Goal: Check status: Check status

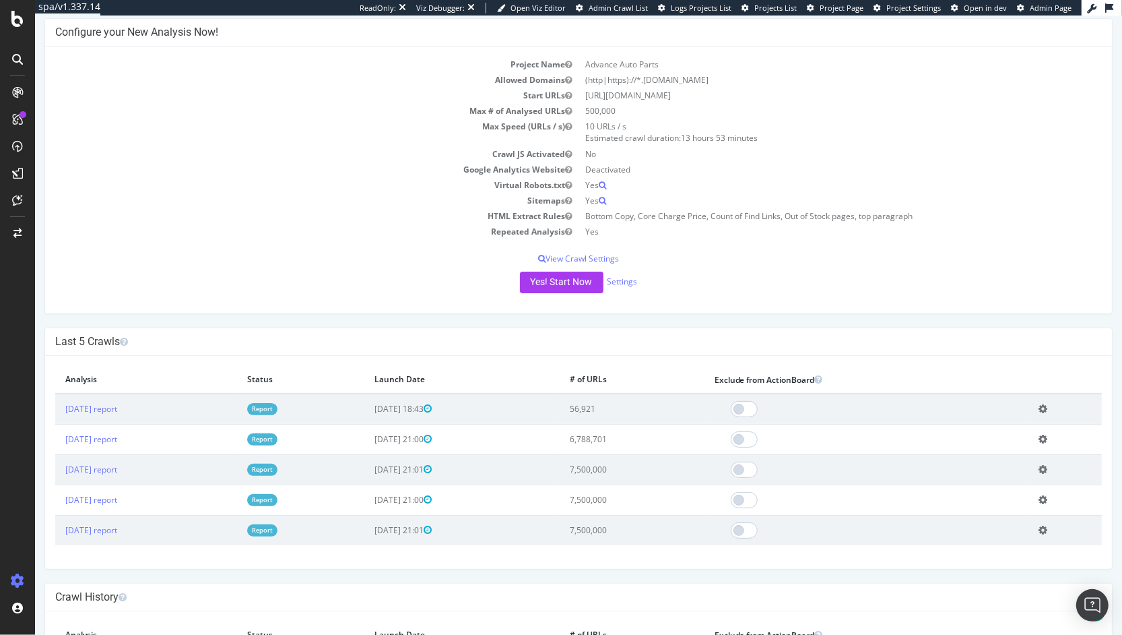
scroll to position [172, 0]
click at [117, 405] on link "[DATE] report" at bounding box center [91, 407] width 52 height 11
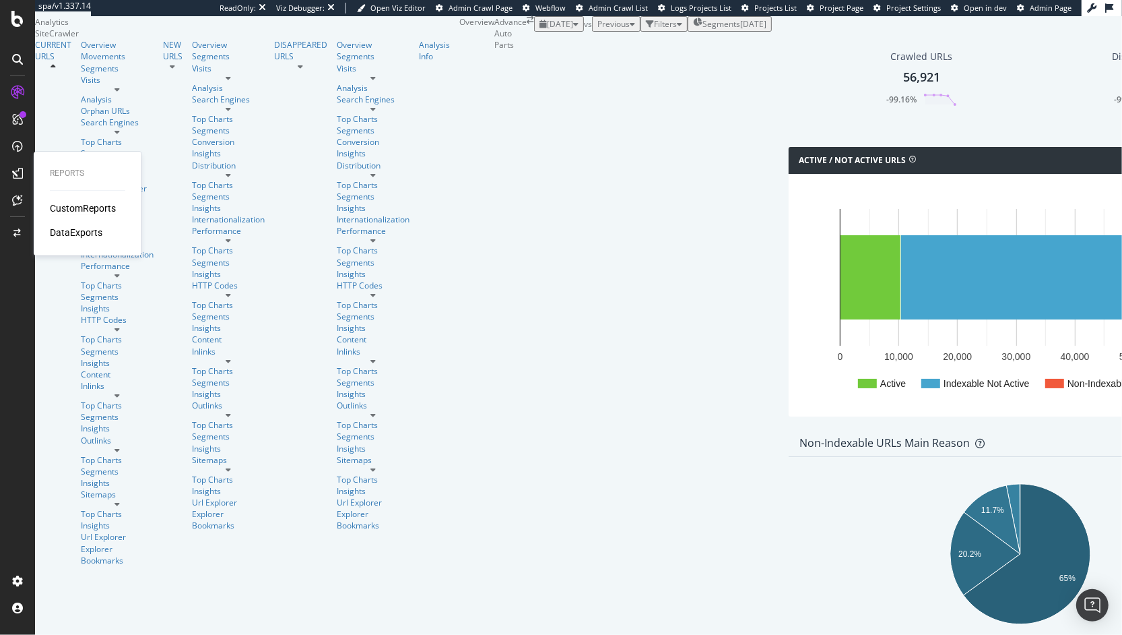
click at [56, 209] on div "CustomReports" at bounding box center [83, 207] width 66 height 13
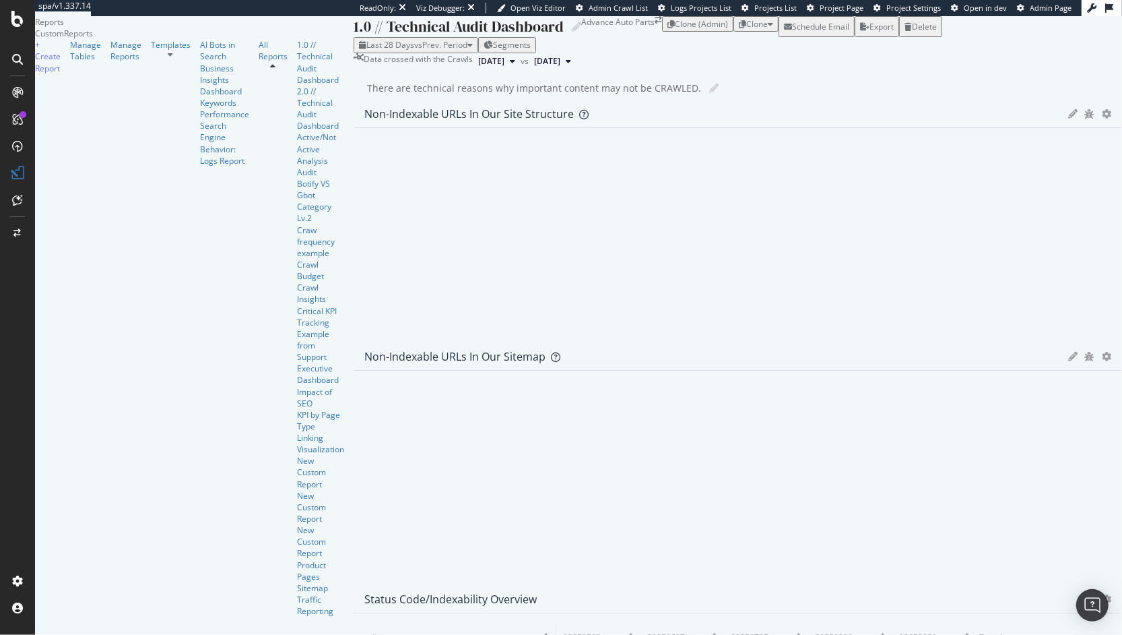
click at [259, 158] on div "All Reports" at bounding box center [278, 327] width 38 height 577
click at [151, 51] on div at bounding box center [171, 51] width 40 height 0
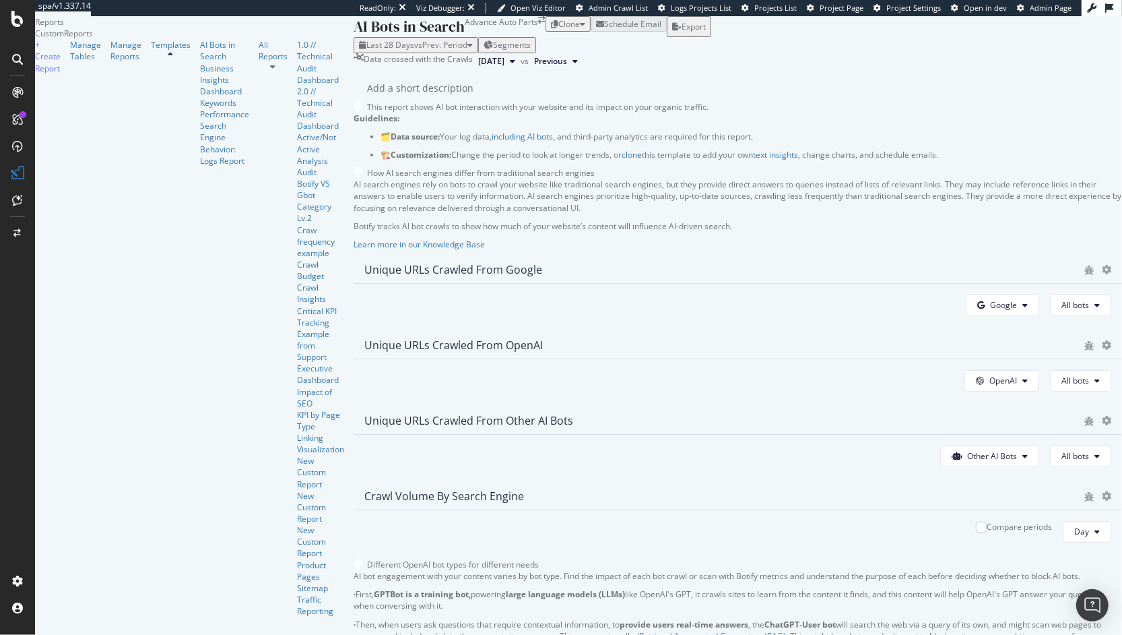
scroll to position [294, 0]
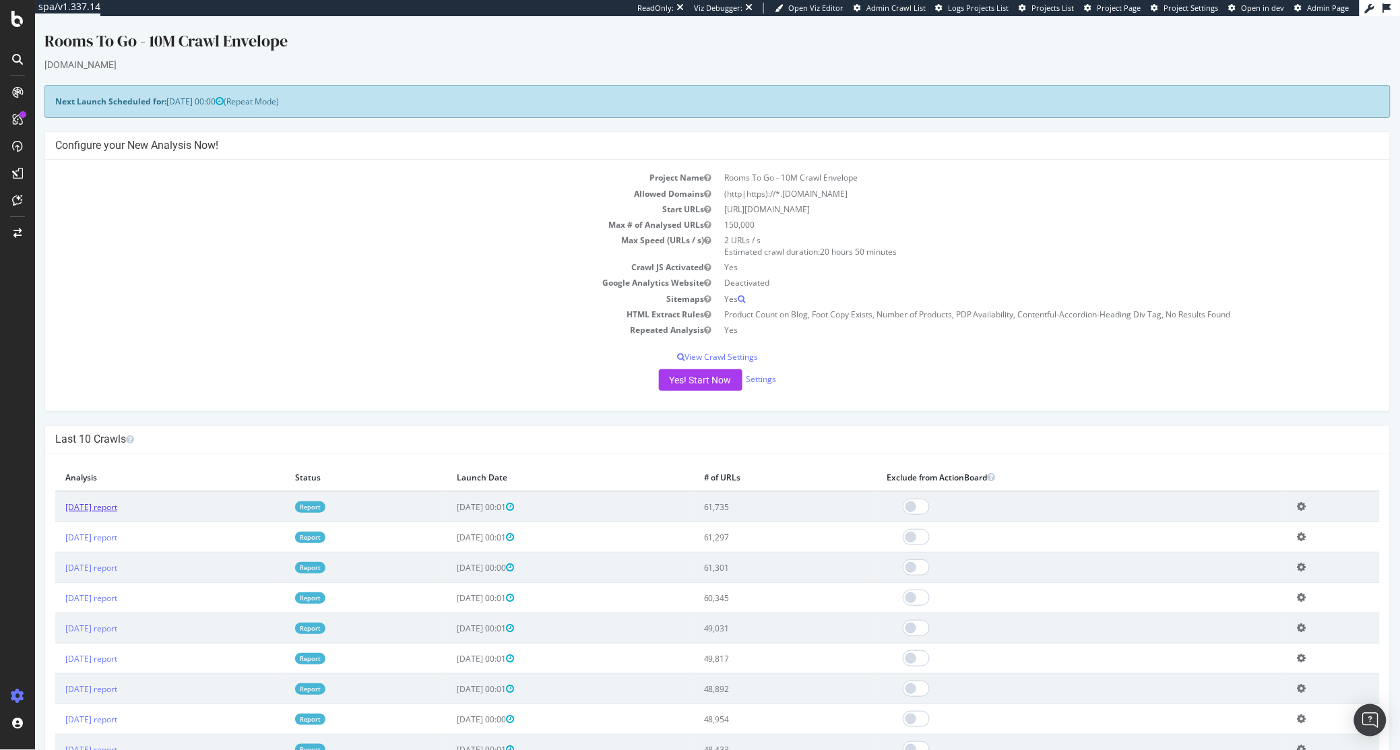
click at [96, 509] on link "2025 Aug. 31st report" at bounding box center [91, 505] width 52 height 11
